Goal: Information Seeking & Learning: Learn about a topic

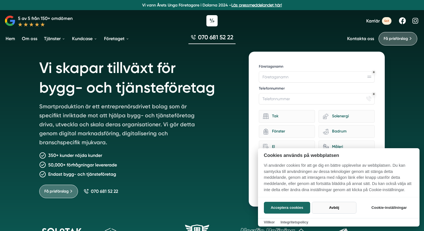
click at [340, 207] on button "Avböj" at bounding box center [334, 208] width 45 height 12
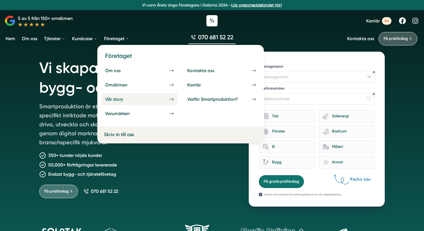
click at [163, 96] on link "Vår story" at bounding box center [140, 99] width 76 height 12
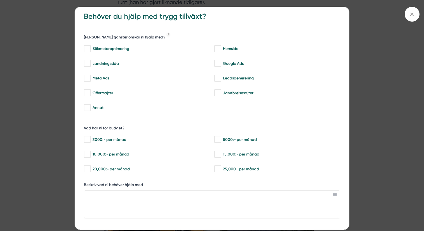
scroll to position [10, 0]
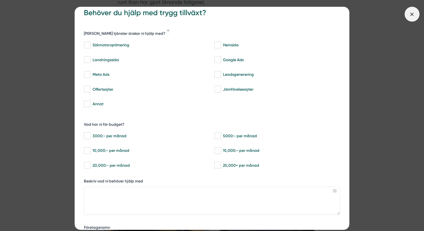
click at [411, 13] on line at bounding box center [412, 14] width 3 height 3
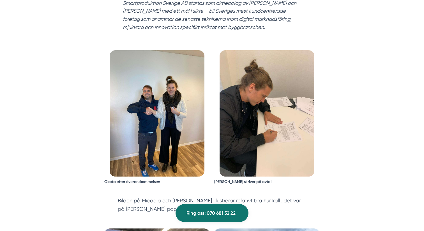
scroll to position [1046, 0]
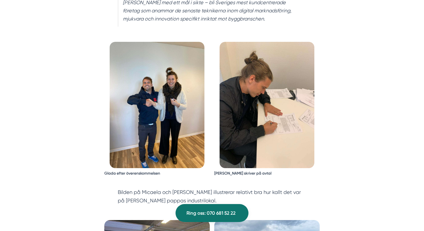
click at [183, 86] on img at bounding box center [157, 105] width 95 height 126
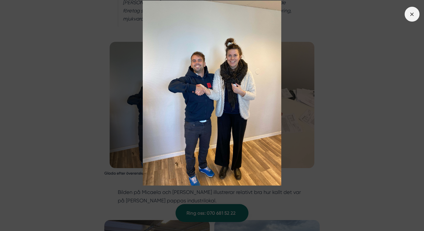
click at [413, 15] on icon at bounding box center [412, 14] width 6 height 6
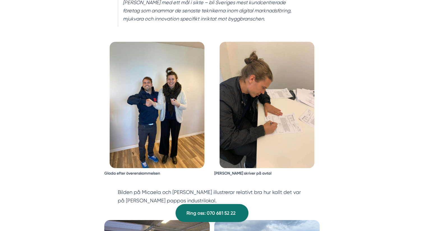
click at [285, 87] on img at bounding box center [267, 105] width 95 height 126
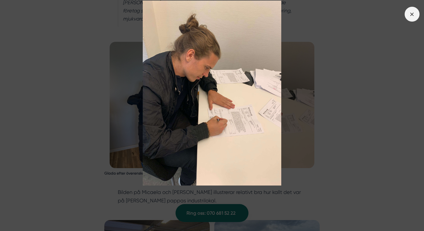
click at [410, 10] on span at bounding box center [412, 14] width 15 height 15
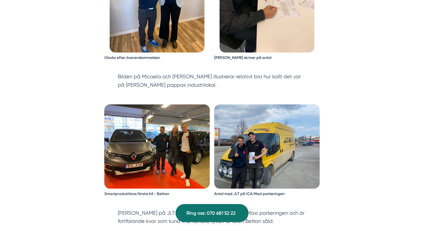
scroll to position [1170, 0]
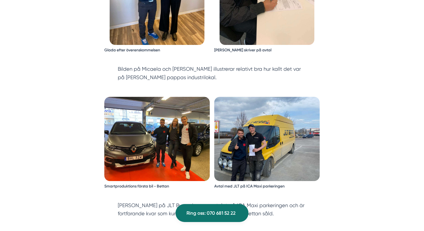
click at [197, 97] on img at bounding box center [157, 139] width 106 height 84
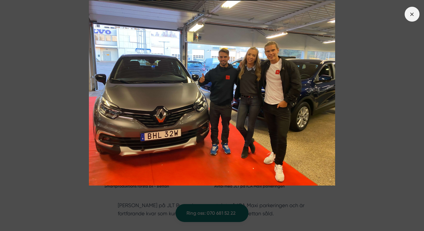
click at [412, 18] on span at bounding box center [412, 14] width 15 height 15
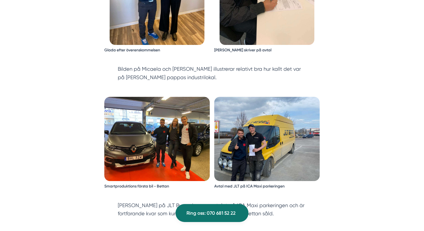
click at [287, 118] on img at bounding box center [267, 139] width 106 height 84
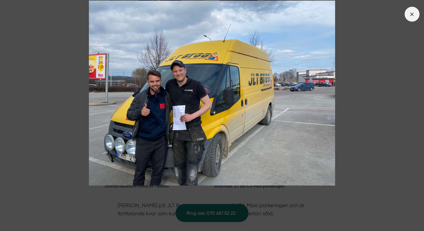
click at [410, 13] on icon at bounding box center [412, 14] width 6 height 6
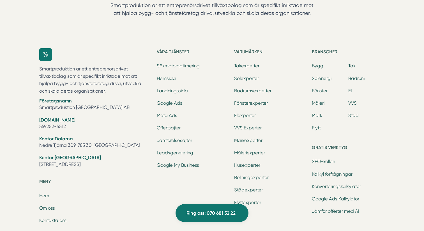
scroll to position [1490, 0]
click at [335, 184] on link "Konverteringskalkylator" at bounding box center [336, 186] width 49 height 5
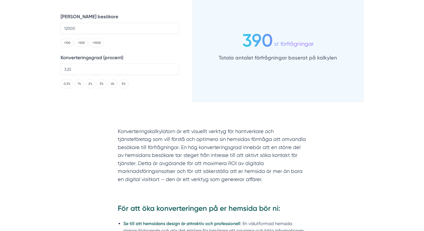
scroll to position [94, 0]
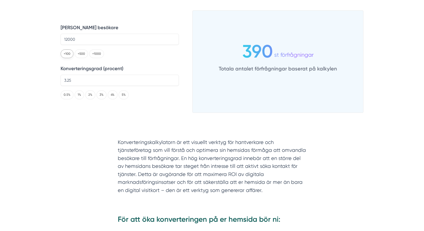
click at [70, 54] on button "+100" at bounding box center [67, 53] width 13 height 9
click at [64, 51] on button "+100" at bounding box center [67, 53] width 13 height 9
click at [61, 60] on div "Antal besökare 12200 +100 +500 +1000 Konverteringsgrad (procent) 3.25 0.5% 1% 2…" at bounding box center [120, 61] width 118 height 102
click at [82, 56] on button "+500" at bounding box center [81, 53] width 13 height 9
click at [95, 56] on button "+1000" at bounding box center [96, 53] width 15 height 9
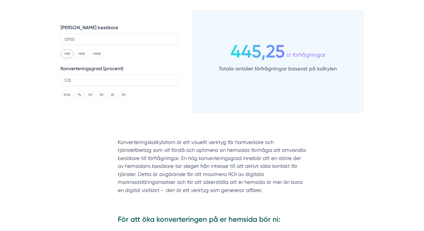
click at [67, 56] on button "+100" at bounding box center [67, 53] width 13 height 9
type input "13800"
click at [67, 93] on button "0.5%" at bounding box center [67, 94] width 13 height 9
click at [111, 95] on button "4%" at bounding box center [113, 94] width 10 height 9
click at [124, 99] on button "5%" at bounding box center [124, 94] width 10 height 9
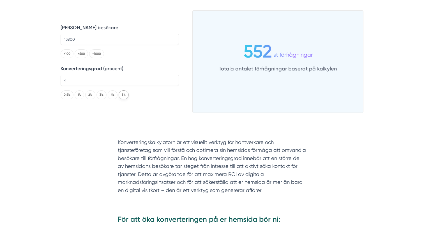
type input "5"
click at [124, 99] on button "5%" at bounding box center [124, 94] width 10 height 9
click at [95, 56] on button "+1000" at bounding box center [96, 53] width 15 height 9
type input "14800"
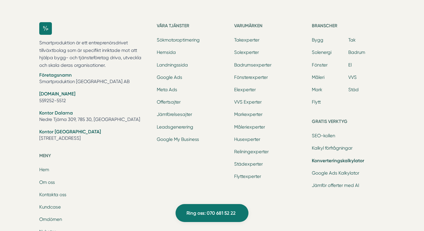
scroll to position [1081, 0]
drag, startPoint x: 82, startPoint y: 145, endPoint x: 40, endPoint y: 143, distance: 42.4
click at [40, 143] on li "Kontor Stockholm Tellusborgsvägen 67, 126 29, Hägersten" at bounding box center [94, 135] width 111 height 14
copy li "Tellusborgsvägen 67"
click at [331, 188] on link "Jämför offerter med AI" at bounding box center [335, 184] width 47 height 5
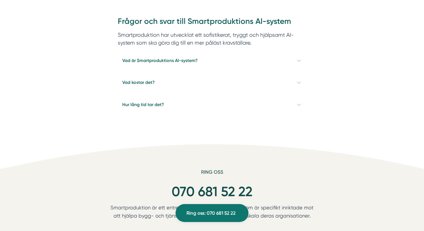
scroll to position [490, 0]
click at [276, 58] on h4 "Vad är Smartproduktions AI-system?" at bounding box center [212, 60] width 189 height 22
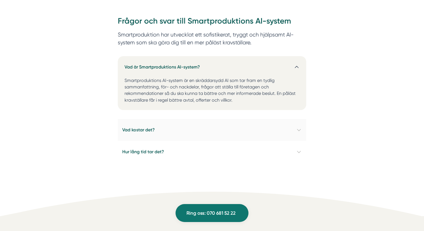
click at [288, 128] on h4 "Vad kostar det?" at bounding box center [212, 130] width 189 height 22
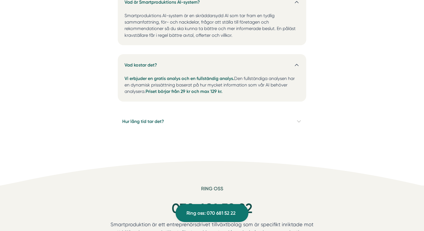
scroll to position [556, 0]
click at [288, 122] on h4 "Hur lång tid tar det?" at bounding box center [212, 120] width 189 height 22
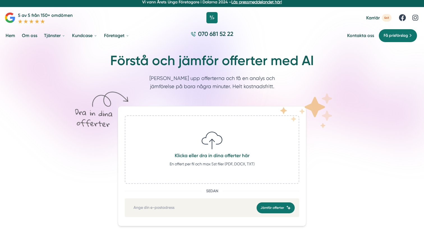
scroll to position [0, 0]
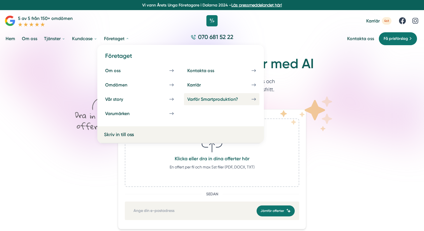
click at [194, 99] on div "Varför Smartproduktion?" at bounding box center [219, 99] width 64 height 5
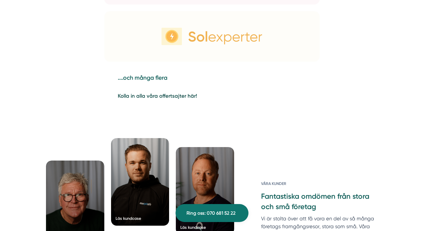
scroll to position [1284, 0]
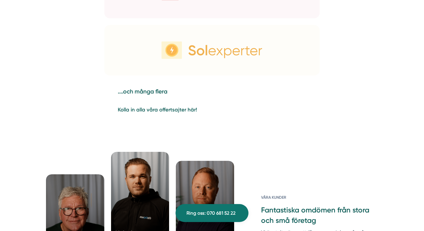
click at [178, 110] on strong "Kolla in alla våra offertsajter här!" at bounding box center [157, 110] width 79 height 6
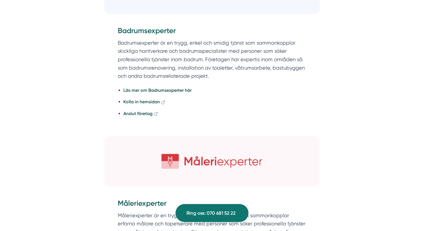
scroll to position [1231, 0]
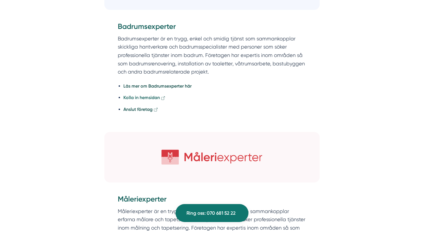
click at [146, 99] on strong "Kolla in hemsidan" at bounding box center [141, 97] width 36 height 5
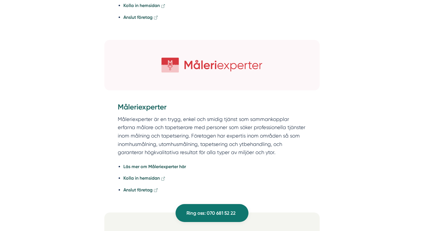
scroll to position [1328, 0]
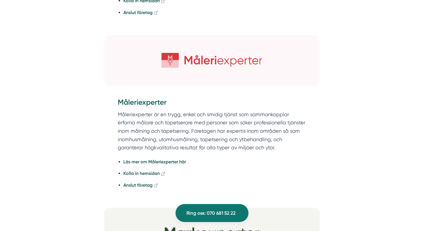
click at [230, 69] on img at bounding box center [212, 60] width 216 height 51
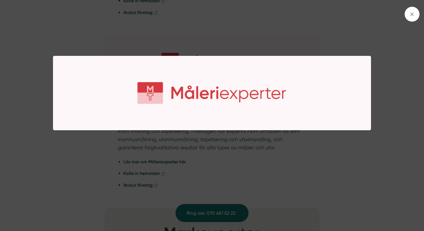
click at [230, 69] on img at bounding box center [212, 93] width 318 height 75
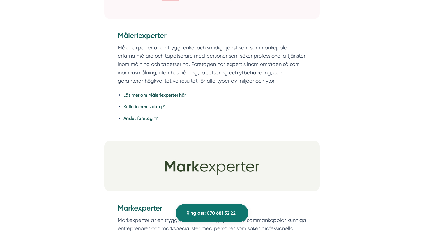
scroll to position [1397, 0]
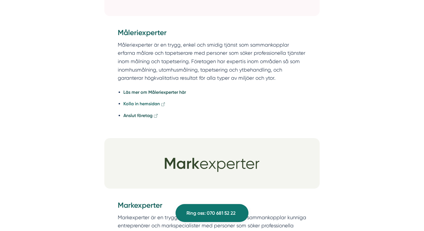
click at [138, 106] on strong "Kolla in hemsidan" at bounding box center [141, 103] width 36 height 5
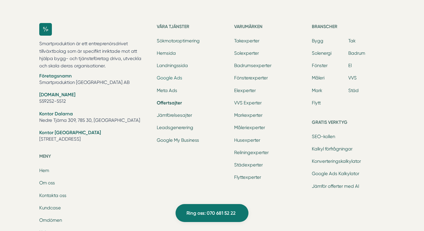
scroll to position [2867, 0]
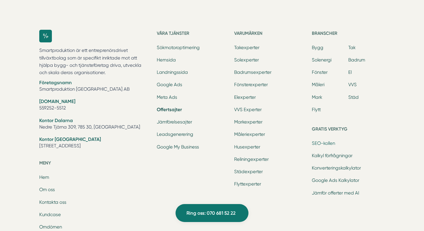
click at [329, 146] on link "SEO-kollen" at bounding box center [323, 143] width 23 height 5
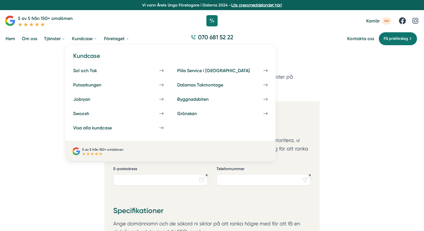
click at [82, 150] on p "5 av 5 från 150+ omdömen" at bounding box center [102, 149] width 41 height 5
click at [102, 151] on p "5 av 5 från 150+ omdömen" at bounding box center [102, 149] width 41 height 5
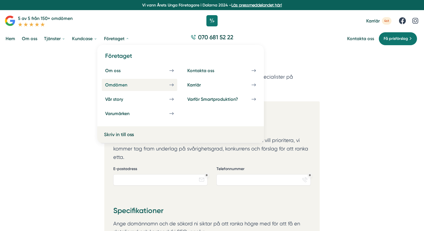
click at [121, 86] on div "Omdömen" at bounding box center [123, 84] width 36 height 5
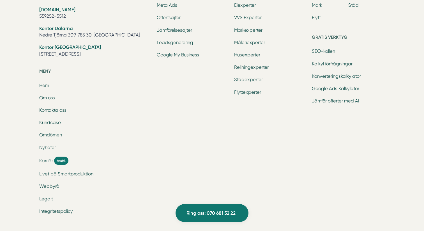
scroll to position [2276, 0]
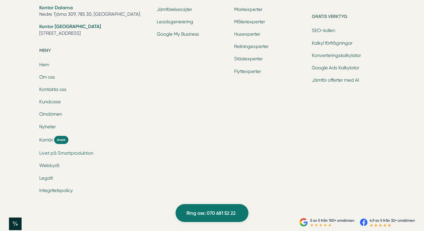
click at [72, 150] on link "Livet på Smartproduktion" at bounding box center [66, 152] width 54 height 5
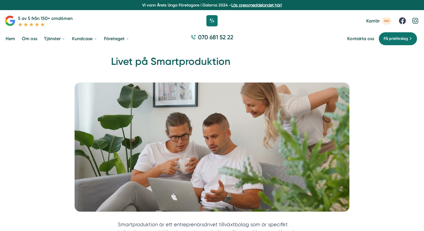
click at [418, 22] on icon at bounding box center [416, 21] width 6 height 6
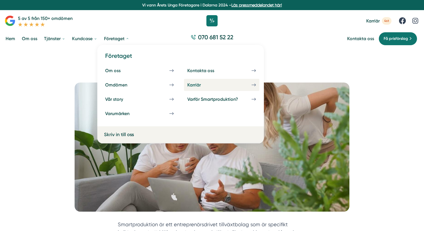
click at [201, 84] on div "Karriär" at bounding box center [200, 84] width 27 height 5
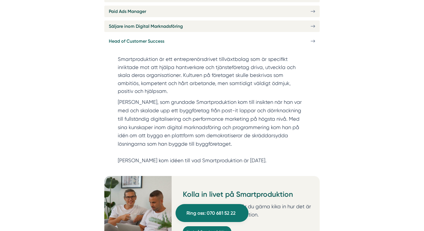
scroll to position [280, 0]
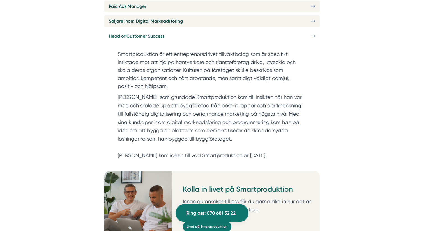
click at [314, 36] on icon at bounding box center [313, 36] width 4 height 0
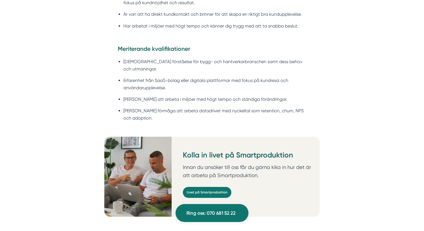
scroll to position [623, 0]
drag, startPoint x: 239, startPoint y: 103, endPoint x: 241, endPoint y: 108, distance: 5.0
click at [241, 108] on li "[PERSON_NAME] förmåga att arbeta datadrivet med nyckeltal som retention, churn,…" at bounding box center [214, 114] width 183 height 14
copy li "retention, churn, NPS och adoption."
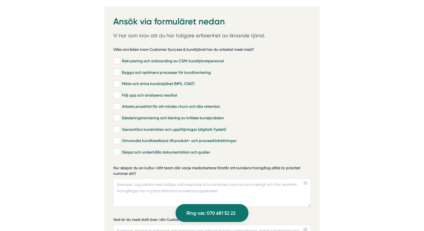
scroll to position [1150, 0]
click at [120, 58] on input "Rekrytering och onboarding av CSM/kundtjänstpersonal" at bounding box center [116, 61] width 6 height 6
checkbox input "true"
click at [120, 69] on input "Bygga och optimera processer för kundhantering" at bounding box center [116, 72] width 6 height 6
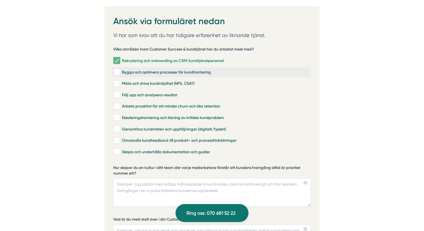
click at [120, 69] on input "Bygga och optimera processer för kundhantering" at bounding box center [116, 72] width 6 height 6
checkbox input "true"
click at [119, 81] on input "Mäta och driva kundnöjdhet (NPS, CSAT)" at bounding box center [116, 84] width 6 height 6
checkbox input "true"
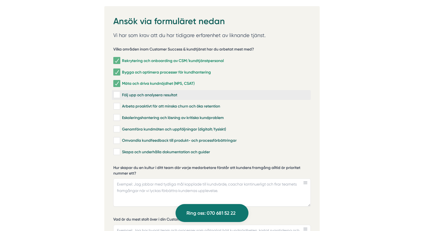
click at [119, 92] on input "Följ upp och analysera resultat" at bounding box center [116, 95] width 6 height 6
checkbox input "true"
click at [117, 104] on input "Arbeta proaktivt för att minska churn och öka retention" at bounding box center [116, 107] width 6 height 6
checkbox input "true"
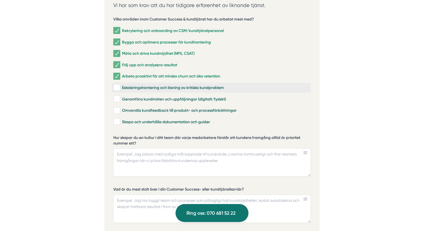
scroll to position [1181, 0]
click at [116, 84] on input "Eskaleringshantering och lösning av kritiska kundproblem" at bounding box center [116, 87] width 6 height 6
checkbox input "true"
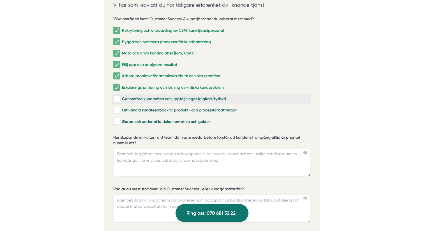
click at [118, 96] on input "Genomföra kundmöten och uppföljningar (digitalt/fysiskt)" at bounding box center [116, 99] width 6 height 6
checkbox input "true"
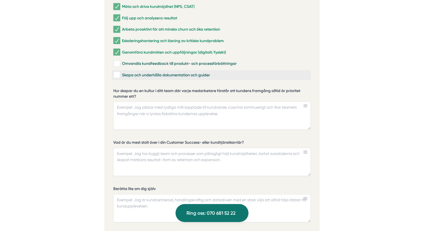
scroll to position [1228, 0]
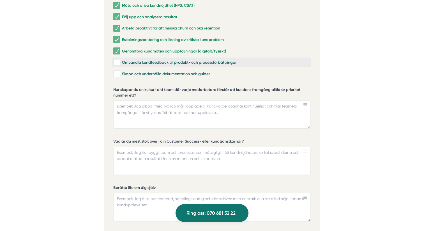
click at [119, 60] on input "Omvandla kundfeedback till produkt- och processförbättringar" at bounding box center [116, 63] width 6 height 6
checkbox input "true"
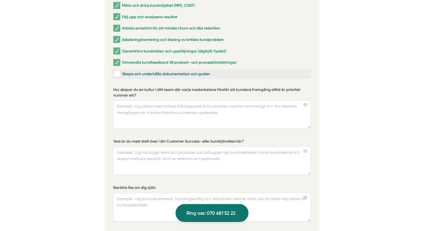
click at [120, 71] on input "Skapa och underhålla dokumentation och guider" at bounding box center [116, 74] width 6 height 6
checkbox input "true"
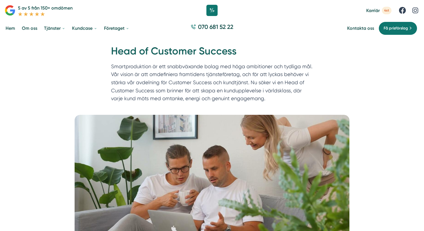
scroll to position [0, 0]
